Goal: Check status: Check status

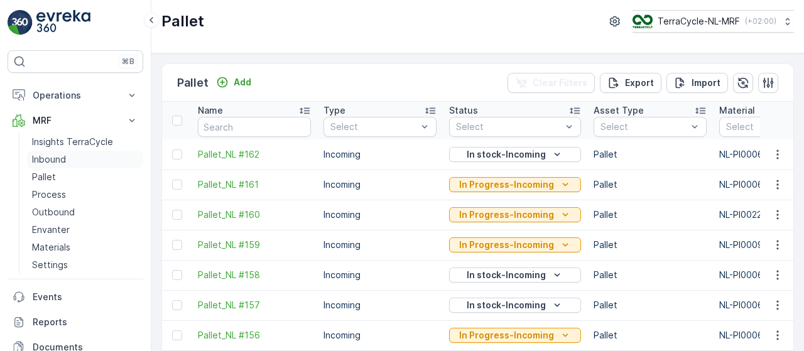
click at [68, 161] on link "Inbound" at bounding box center [85, 160] width 116 height 18
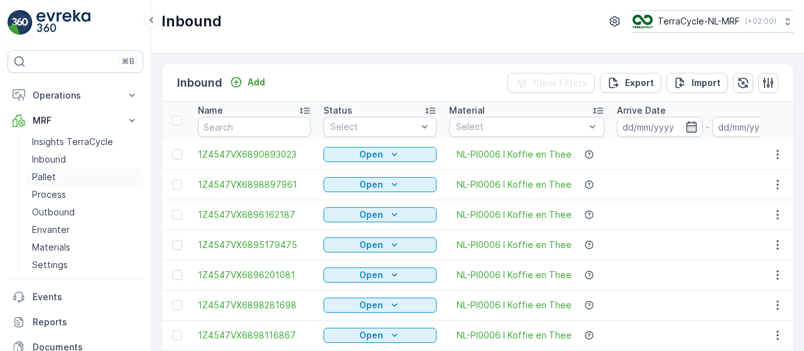
click at [63, 178] on link "Pallet" at bounding box center [85, 177] width 116 height 18
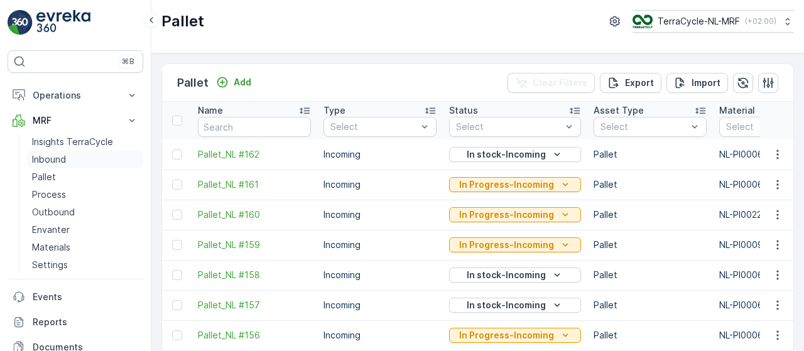
click at [77, 158] on link "Inbound" at bounding box center [85, 160] width 116 height 18
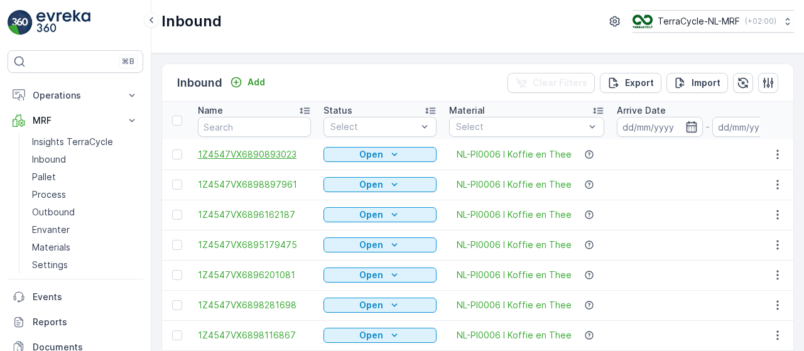
click at [255, 150] on span "1Z4547VX6890893023" at bounding box center [254, 154] width 113 height 13
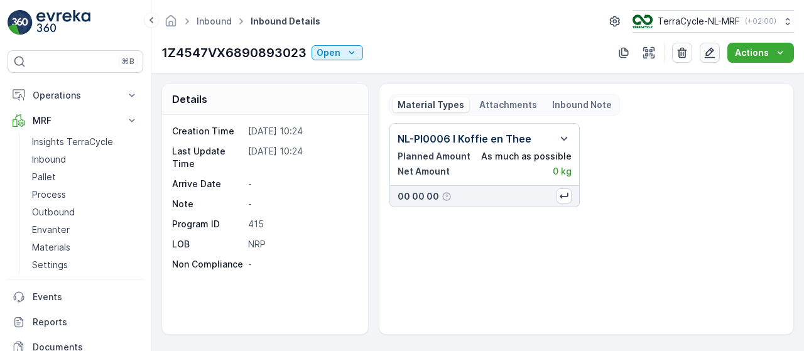
click at [713, 51] on icon "button" at bounding box center [710, 53] width 11 height 11
